Goal: Task Accomplishment & Management: Use online tool/utility

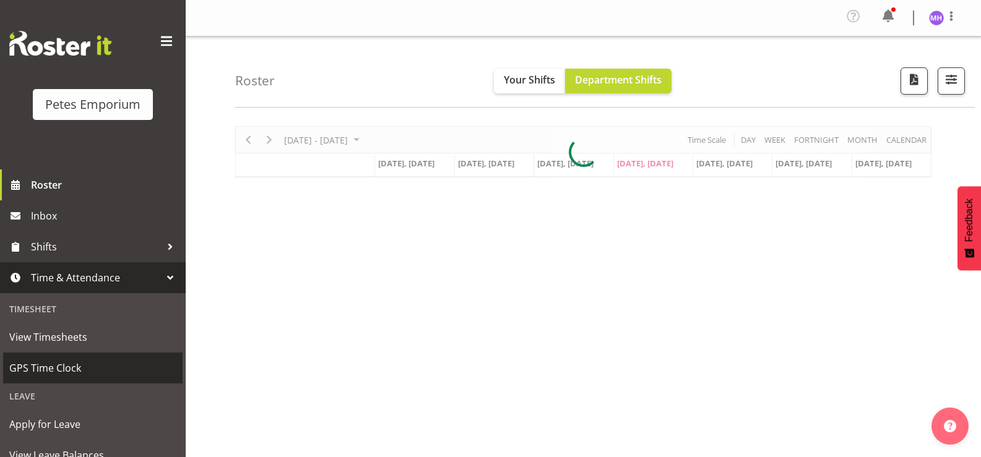
click at [51, 368] on span "GPS Time Clock" at bounding box center [92, 368] width 167 height 19
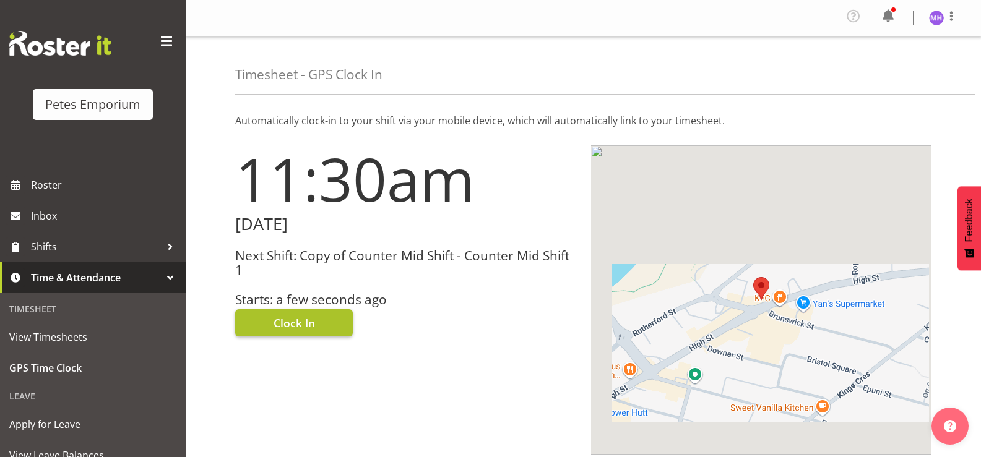
click at [298, 311] on button "Clock In" at bounding box center [294, 322] width 118 height 27
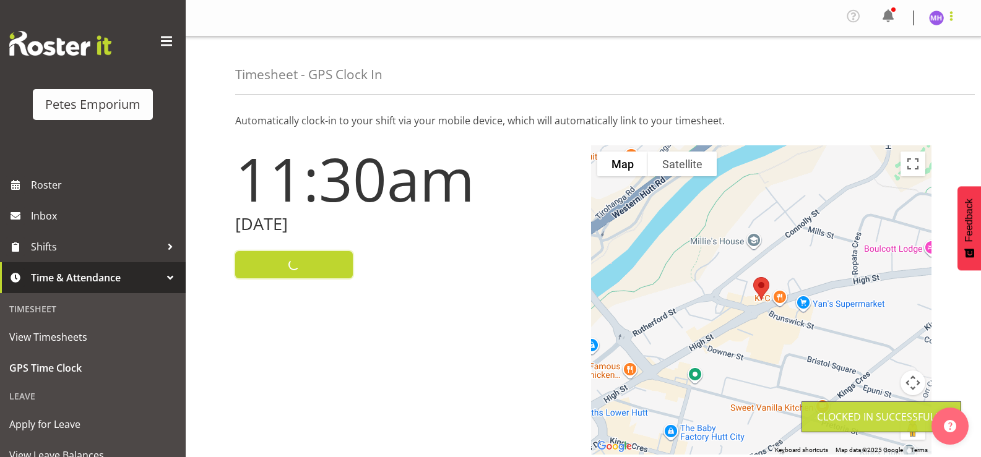
click at [946, 20] on span at bounding box center [951, 16] width 15 height 15
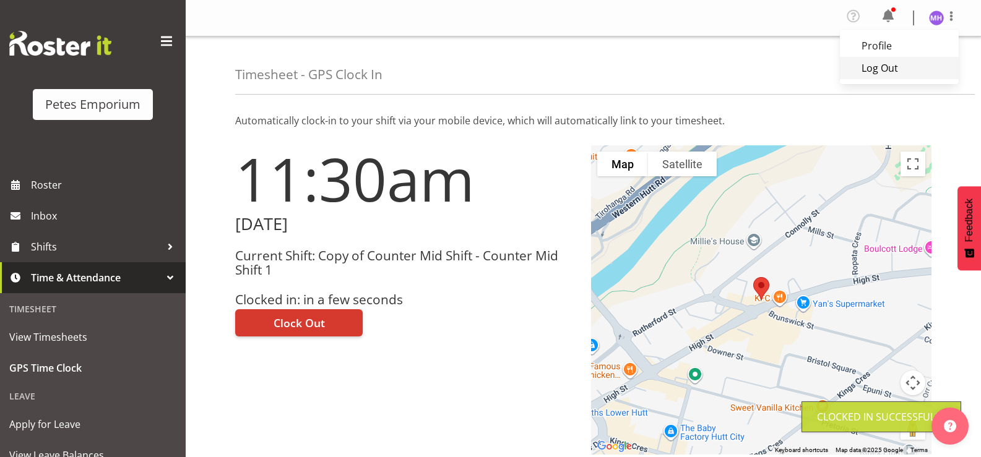
click at [898, 64] on link "Log Out" at bounding box center [899, 68] width 119 height 22
